Goal: Information Seeking & Learning: Learn about a topic

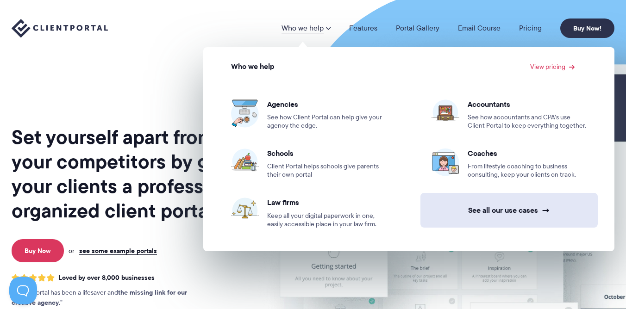
click at [488, 207] on link "See all our use cases →" at bounding box center [509, 210] width 177 height 35
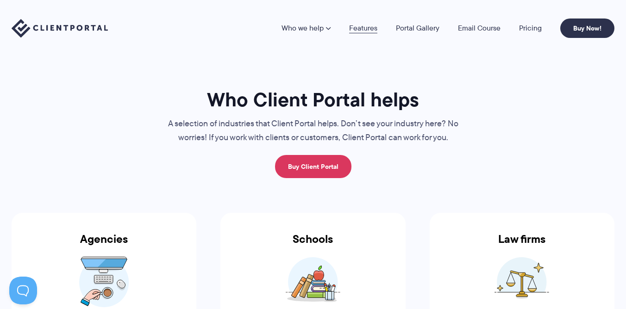
click at [371, 31] on link "Features" at bounding box center [363, 28] width 28 height 7
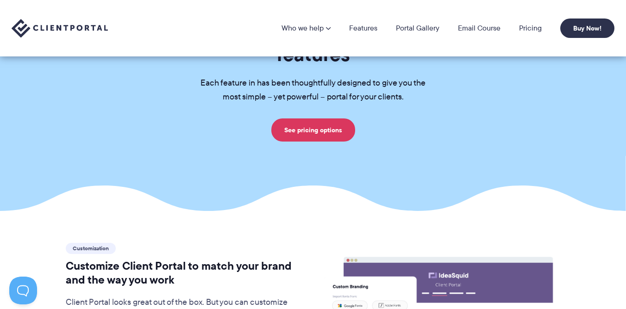
scroll to position [6, 0]
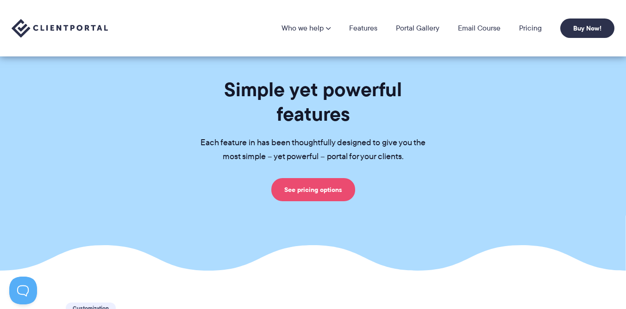
click at [289, 178] on link "See pricing options" at bounding box center [313, 189] width 84 height 23
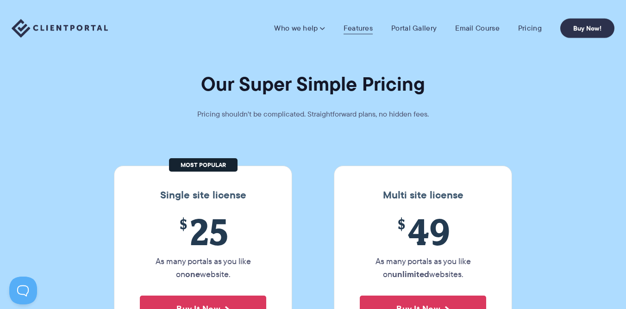
click at [369, 31] on link "Features" at bounding box center [358, 28] width 29 height 9
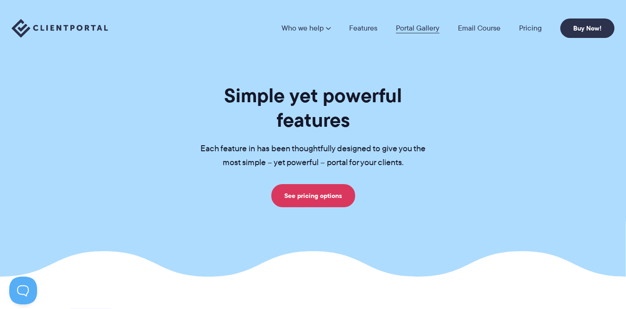
click at [424, 25] on link "Portal Gallery" at bounding box center [418, 28] width 44 height 7
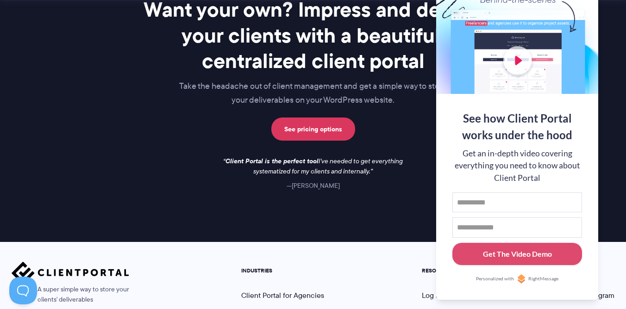
scroll to position [1334, 0]
